Goal: Task Accomplishment & Management: Manage account settings

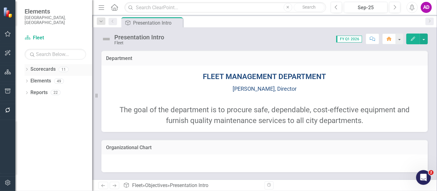
click at [25, 68] on icon "Dropdown" at bounding box center [27, 69] width 4 height 3
click at [29, 79] on icon "Dropdown" at bounding box center [30, 81] width 5 height 4
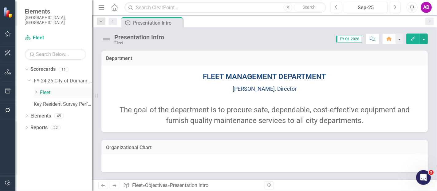
click at [48, 89] on link "Fleet" at bounding box center [66, 92] width 52 height 7
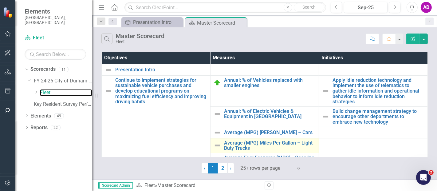
scroll to position [68, 0]
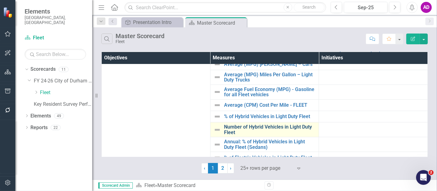
click at [251, 125] on link "Number of Hybrid Vehicles in Light Duty Fleet" at bounding box center [270, 129] width 92 height 11
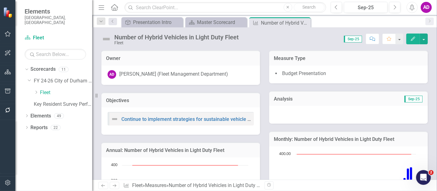
click at [298, 113] on div at bounding box center [348, 115] width 159 height 18
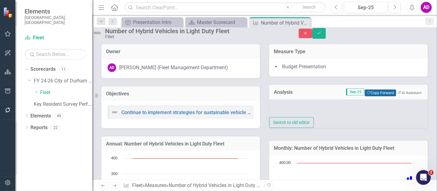
click at [368, 96] on button "Copy Forward Copy Forward" at bounding box center [380, 92] width 31 height 7
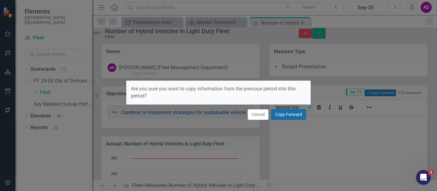
click at [292, 114] on button "Copy Forward" at bounding box center [288, 114] width 35 height 11
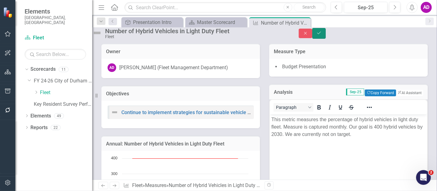
click at [326, 37] on button "Save" at bounding box center [319, 33] width 14 height 11
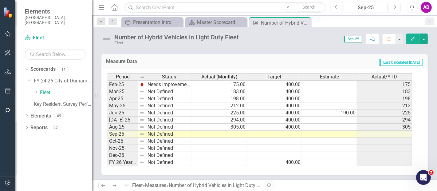
scroll to position [218, 0]
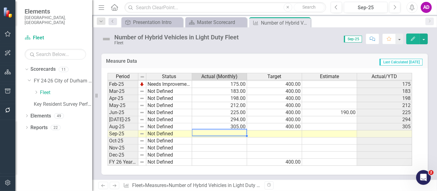
click at [238, 133] on td at bounding box center [219, 133] width 55 height 7
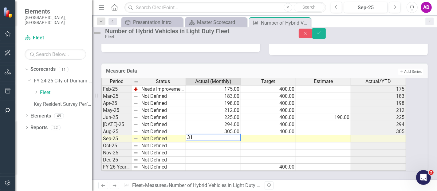
type textarea "313"
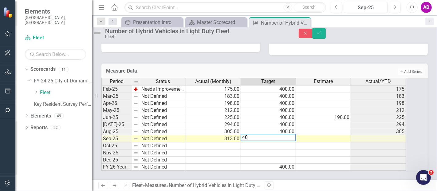
type textarea "400"
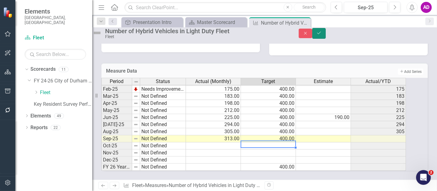
click at [326, 33] on button "Save" at bounding box center [319, 33] width 14 height 11
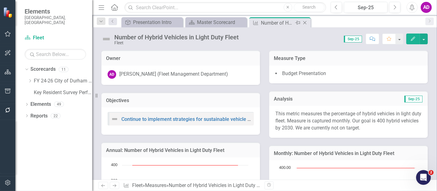
click at [304, 22] on icon at bounding box center [304, 22] width 3 height 3
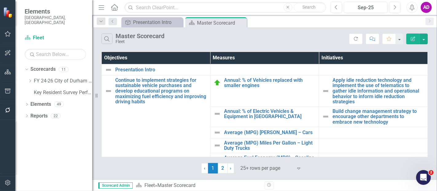
scroll to position [102, 0]
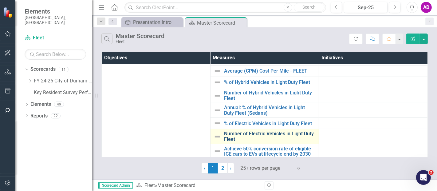
click at [242, 134] on link "Number of Electric Vehicles in Light Duty Fleet" at bounding box center [270, 136] width 92 height 11
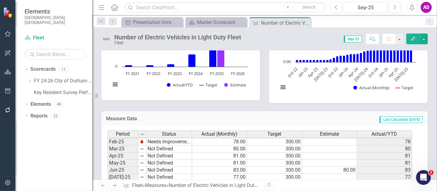
scroll to position [218, 0]
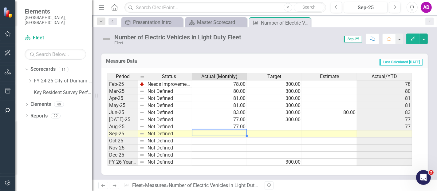
click at [237, 130] on td at bounding box center [219, 133] width 55 height 7
type textarea "78"
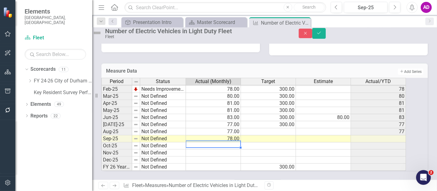
click at [101, 128] on div "Period Status Actual (Monthly) Target Estimate Actual/YTD Jan-24 Not Defined 42…" at bounding box center [101, 78] width 0 height 184
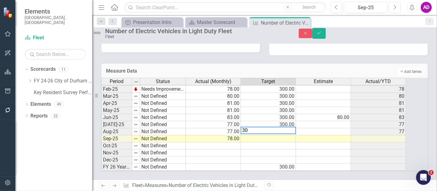
type textarea "300"
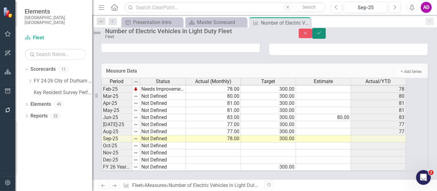
click at [326, 37] on button "Save" at bounding box center [319, 33] width 14 height 11
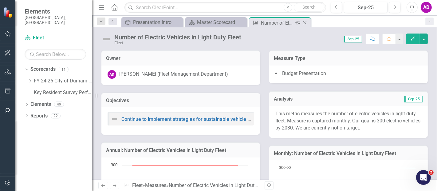
click at [306, 22] on icon "Close" at bounding box center [305, 22] width 6 height 5
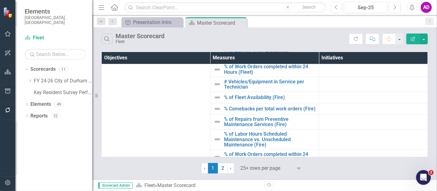
scroll to position [433, 0]
